Goal: Task Accomplishment & Management: Use online tool/utility

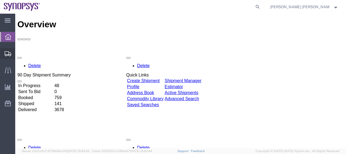
click at [0, 0] on span "Shipment Manager" at bounding box center [0, 0] width 0 height 0
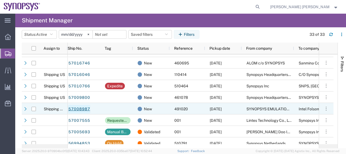
click at [72, 107] on link "57008987" at bounding box center [79, 109] width 22 height 9
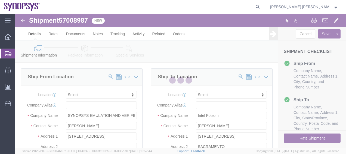
select select
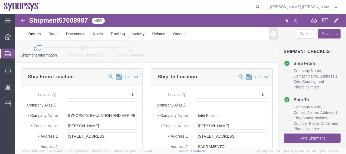
click div "Ship To Location Location My Profile Location Aachen DE04 Agrate Brianza IT01 A…"
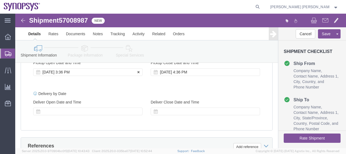
click div "Oct 03 2025 3:36 PM"
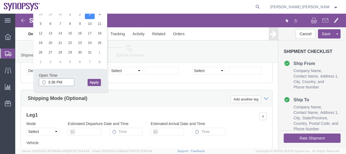
click input "3:36 PM"
click input "3:36 40PM"
type input "3:40 PM"
click button "Apply"
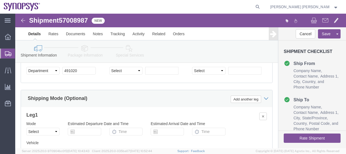
click div "Shipping Mode (Optional) Add another leg"
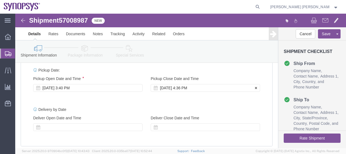
click div "Oct 03 2025 4:36 PM"
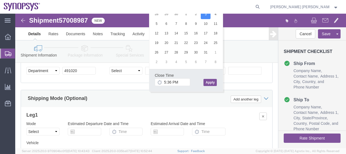
click button "Apply"
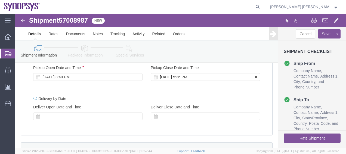
click div "Oct 03 2025 5:36 PM"
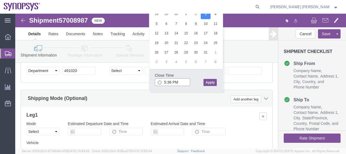
click input "5:36 PM"
type input "5:40 PM"
click button "Apply"
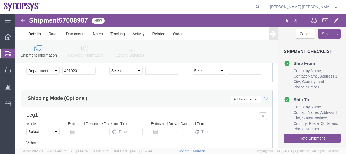
click button "Rate Shipment"
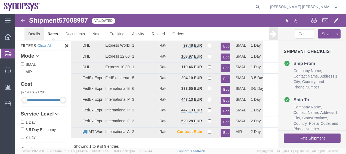
click at [42, 39] on link "Details" at bounding box center [34, 33] width 19 height 13
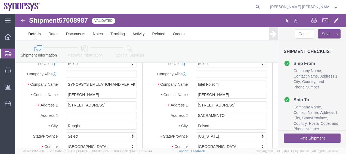
click div "Ship To Location Location Select Select My Profile Location Aachen DE04 Agrate …"
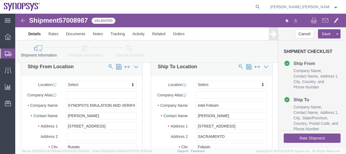
scroll to position [11, 0]
